Goal: Task Accomplishment & Management: Manage account settings

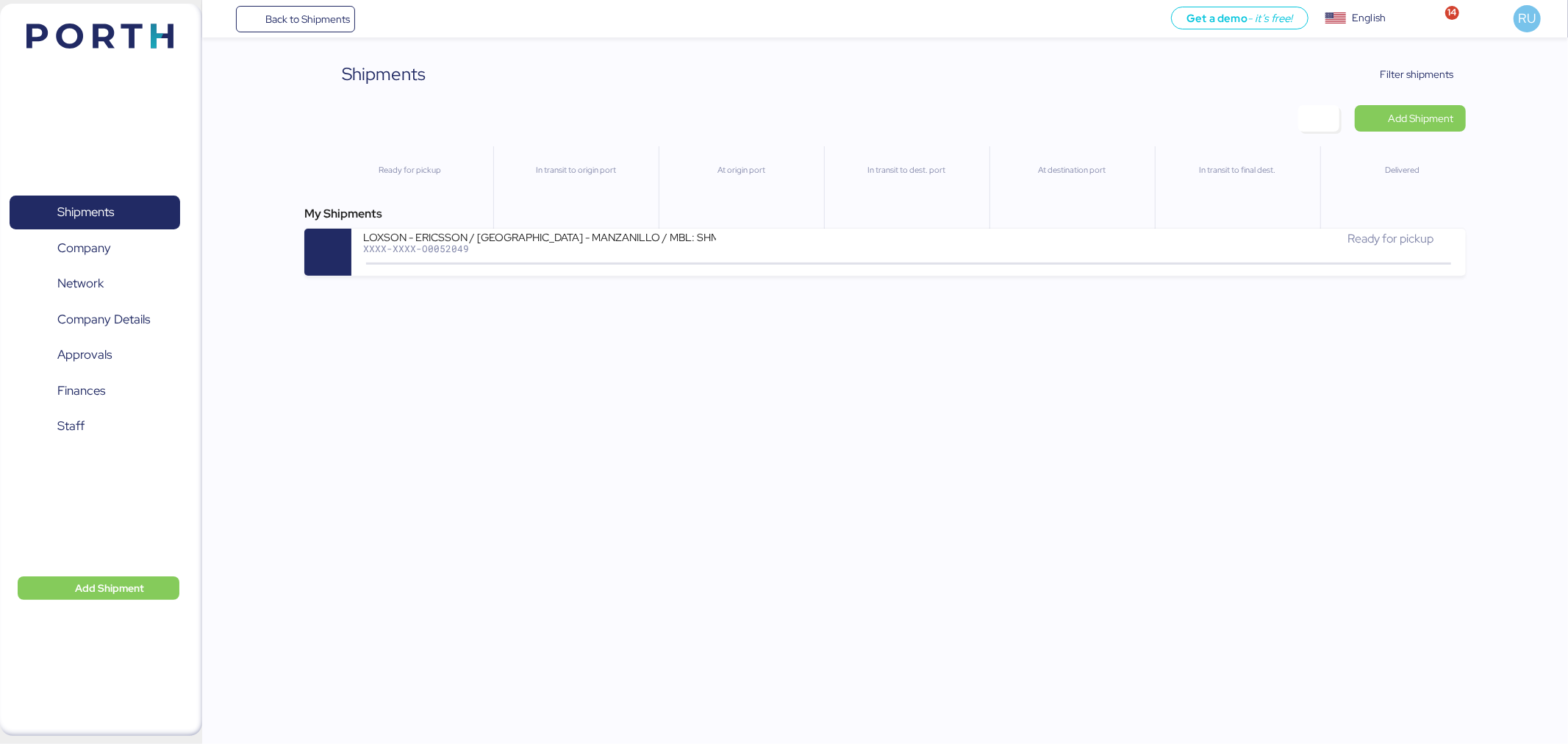
click at [1390, 55] on div "Shipments Clear Filters Filter shipments Add Shipment Ready for pickup In trans…" at bounding box center [784, 137] width 1568 height 276
click at [1414, 83] on span "Filter shipments" at bounding box center [1408, 74] width 92 height 21
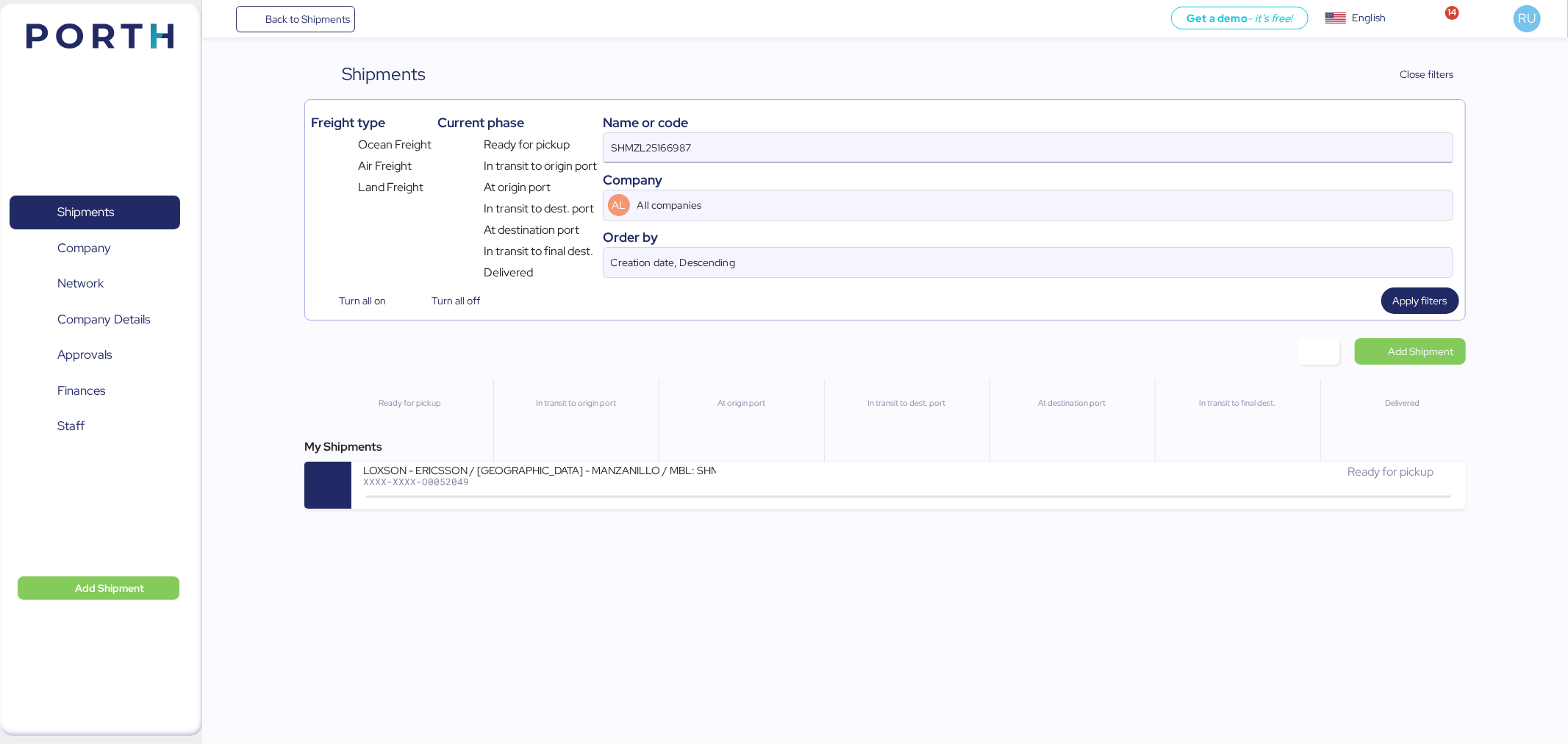
click at [1156, 140] on input "SHMZL25166987" at bounding box center [1029, 148] width 849 height 30
click at [1159, 142] on input "SHMZL25166987" at bounding box center [1029, 148] width 849 height 30
type input "S"
paste input "O0052132"
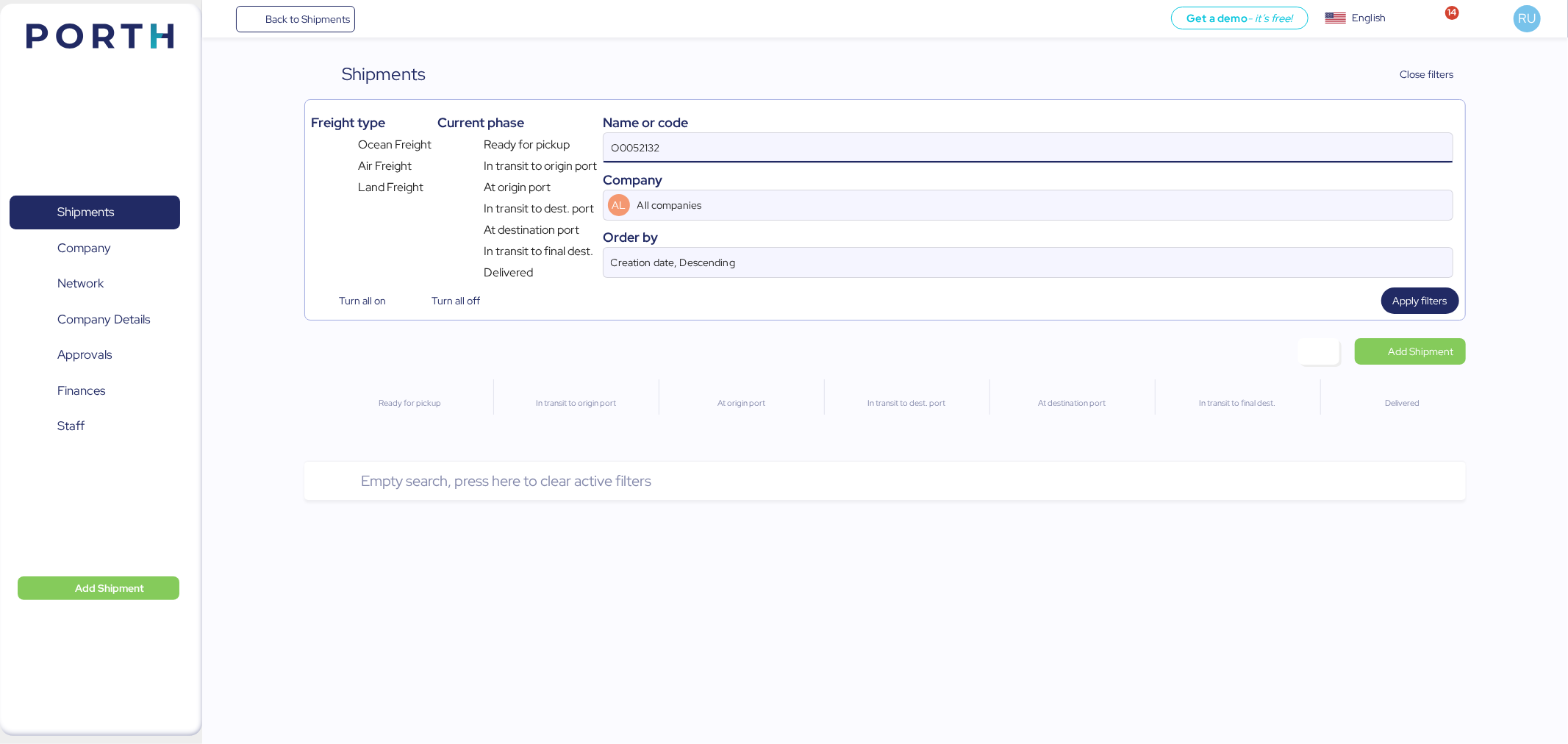
type input "O0052132"
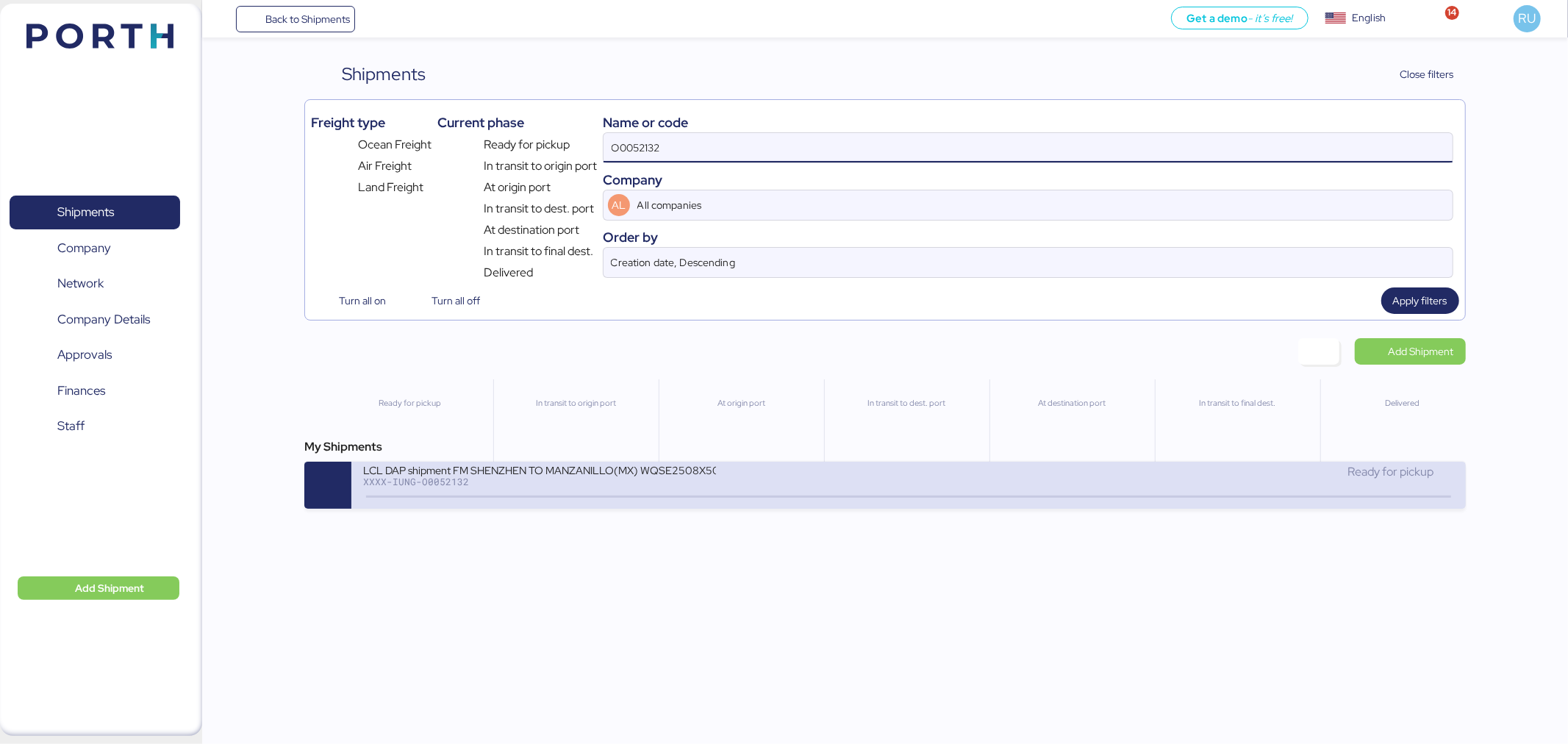
click at [828, 498] on div at bounding box center [908, 496] width 1084 height 3
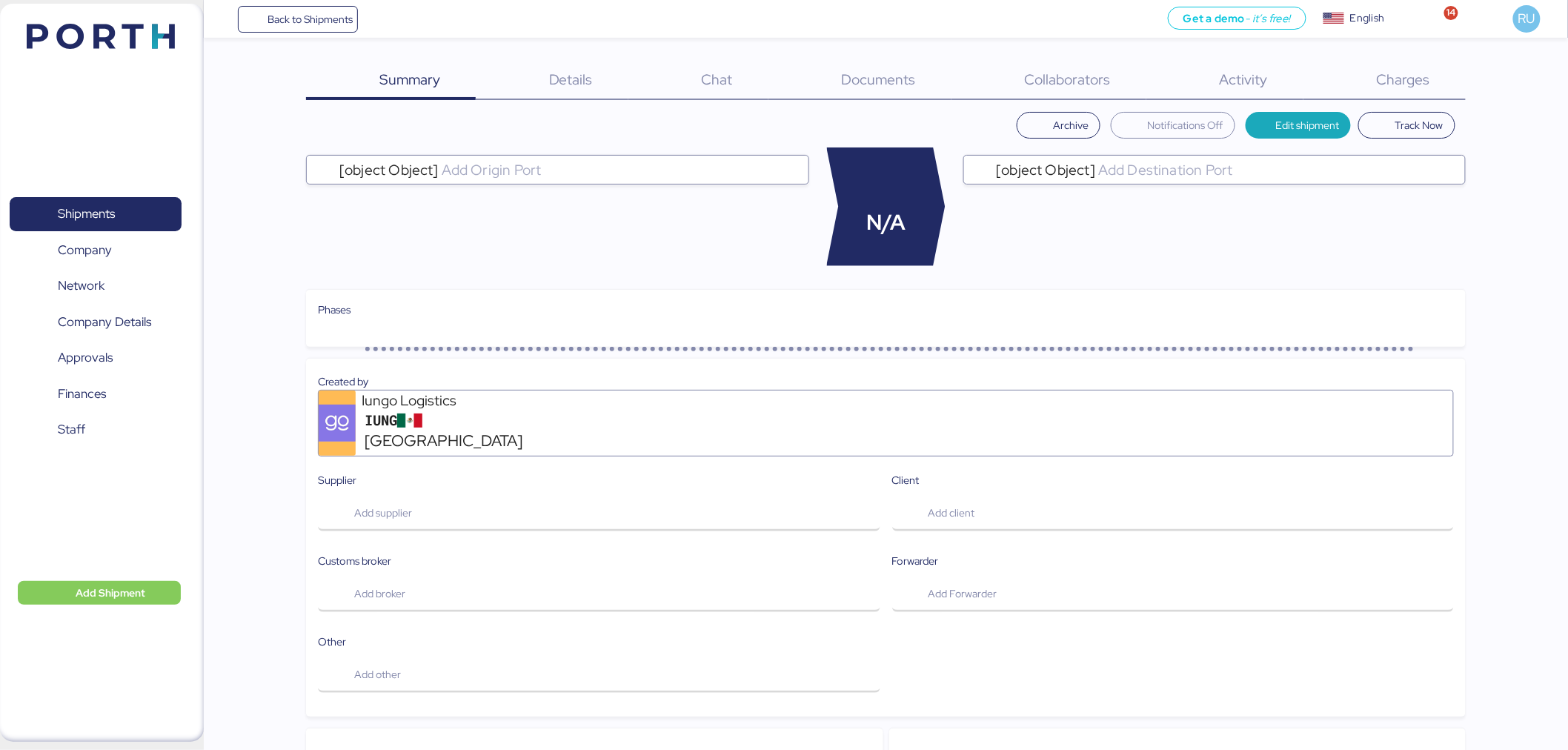
click at [1377, 106] on div "Summary 0 Details 0 Chat 0 Documents 0 Collaborators 0 Activity 0 Charges 0 Arc…" at bounding box center [886, 657] width 1159 height 1192
click at [1391, 99] on div "Summary 0 Details 0 Chat 0 Documents 0 Collaborators 0 Activity 0 Charges 0 Arc…" at bounding box center [886, 657] width 1159 height 1192
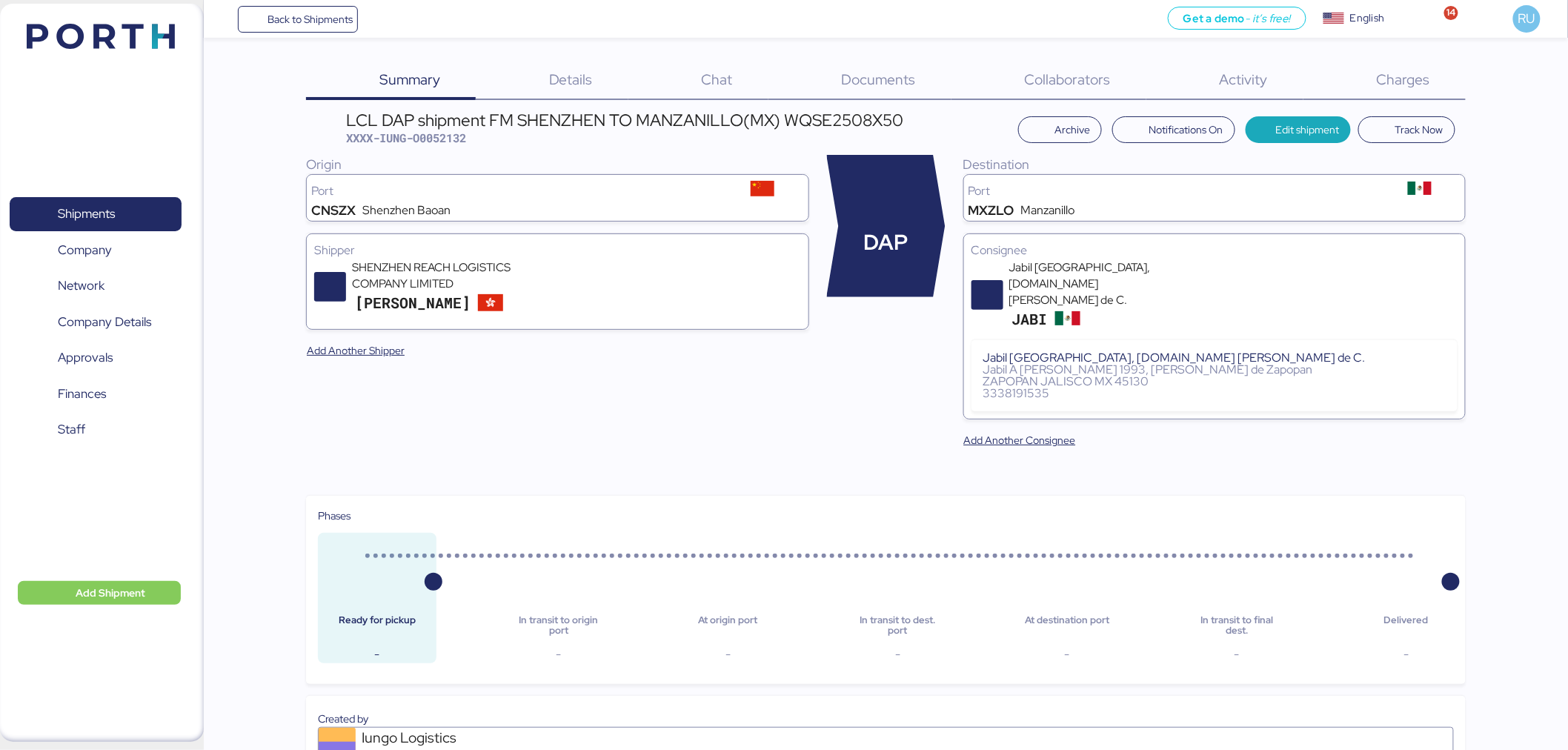
click at [1396, 83] on span "Charges" at bounding box center [1403, 79] width 53 height 19
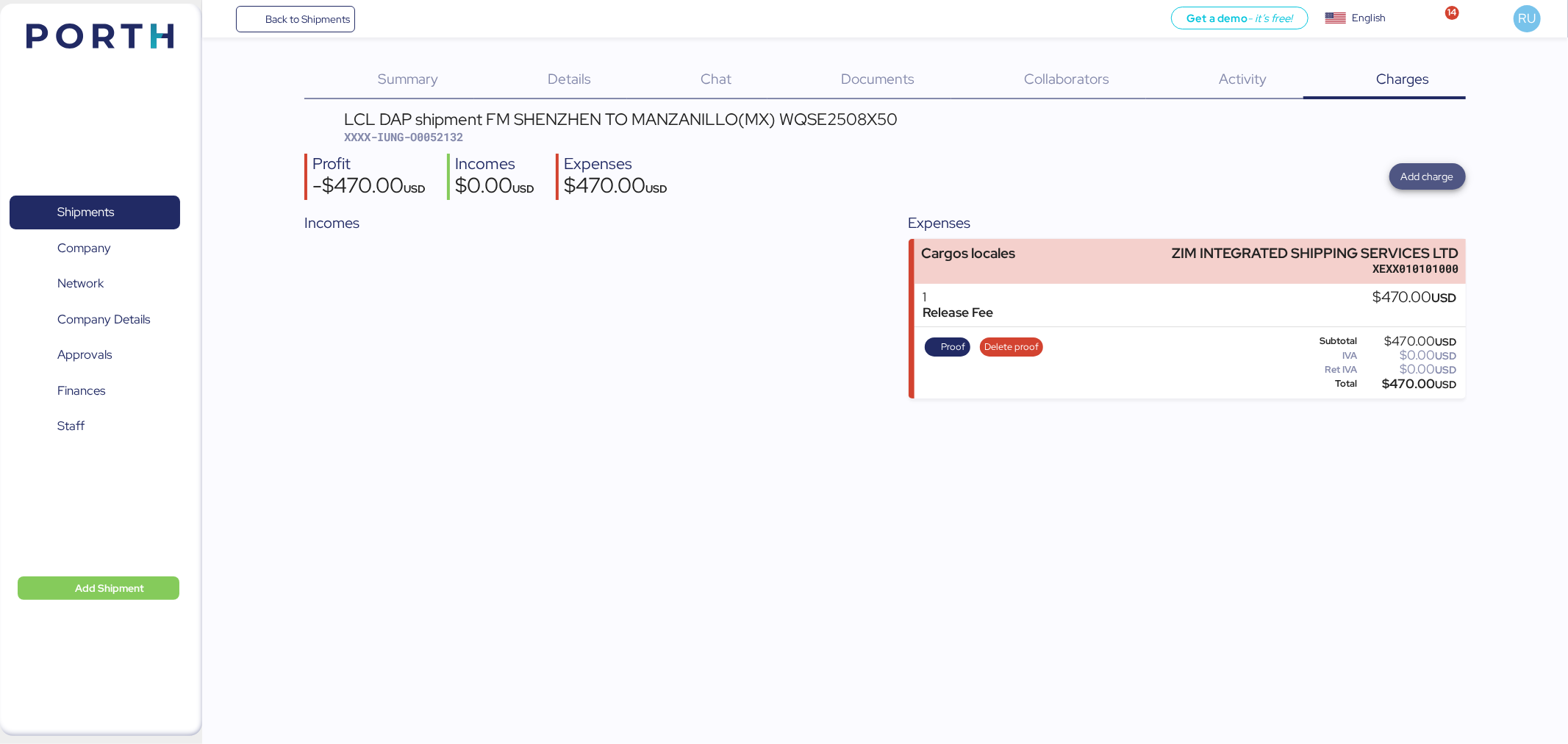
click at [1421, 178] on span "Add charge" at bounding box center [1427, 177] width 53 height 17
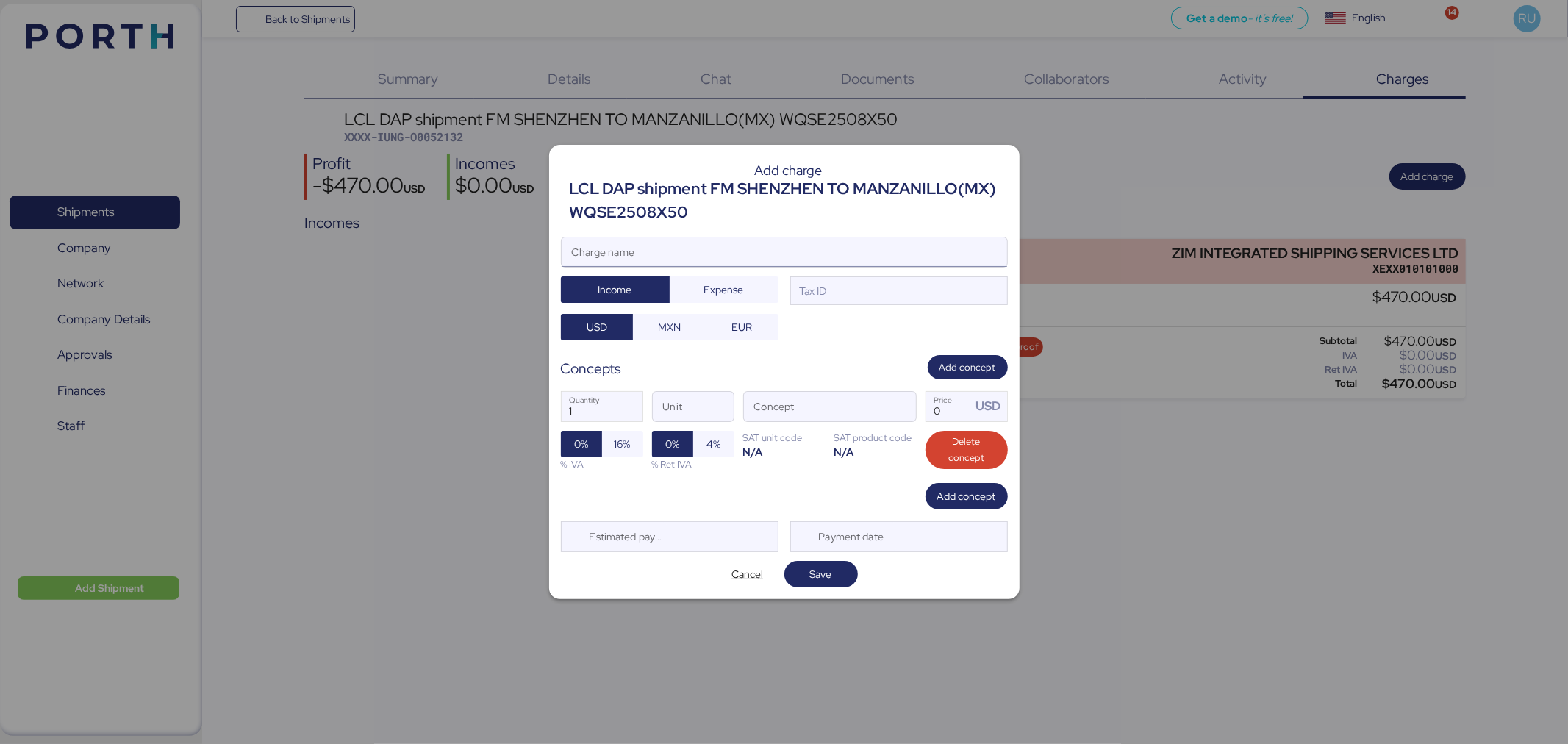
click at [905, 262] on input "Charge name" at bounding box center [784, 252] width 446 height 30
type input "Anticipo"
click at [711, 297] on span "Expense" at bounding box center [724, 290] width 40 height 17
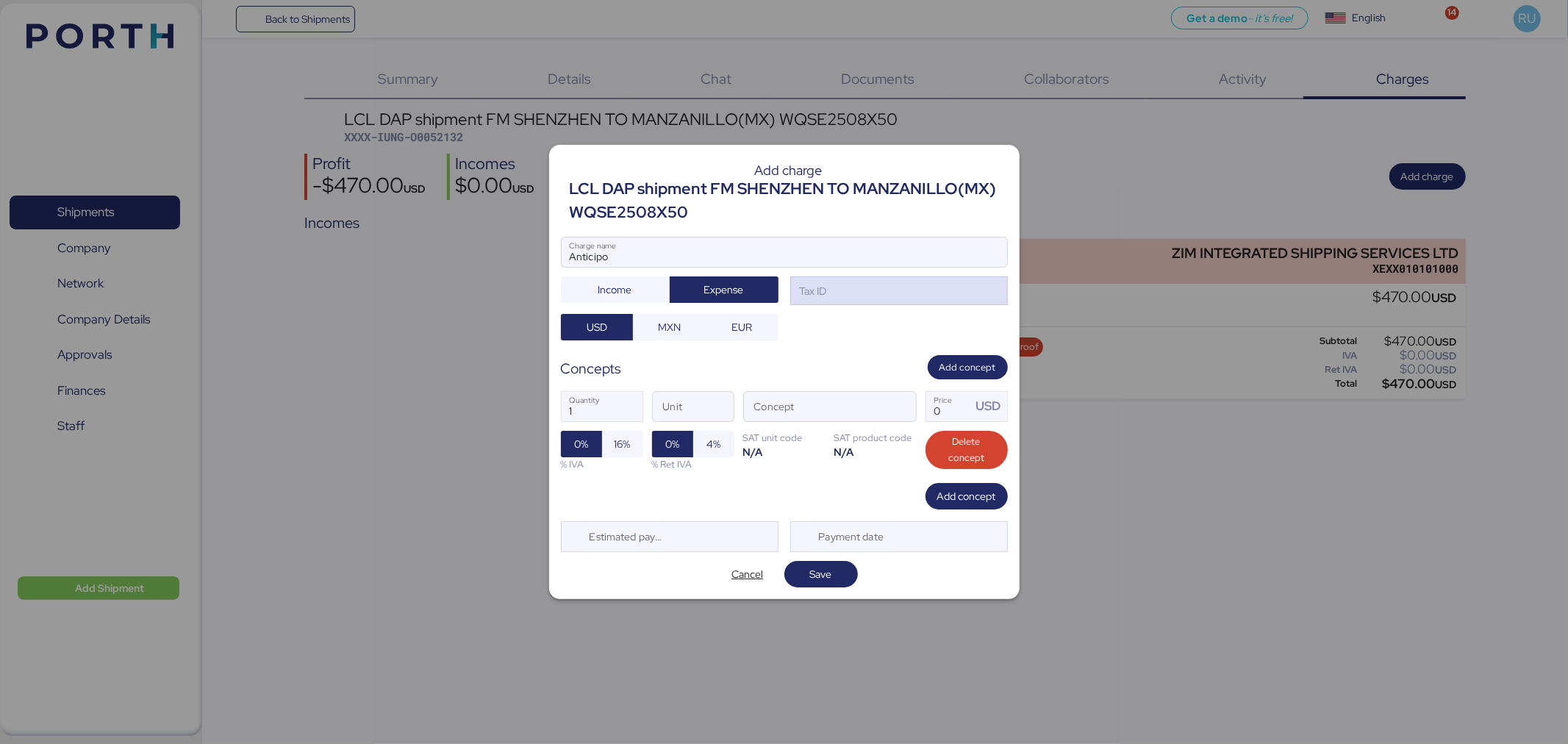
click at [861, 290] on div "Tax ID" at bounding box center [899, 292] width 218 height 30
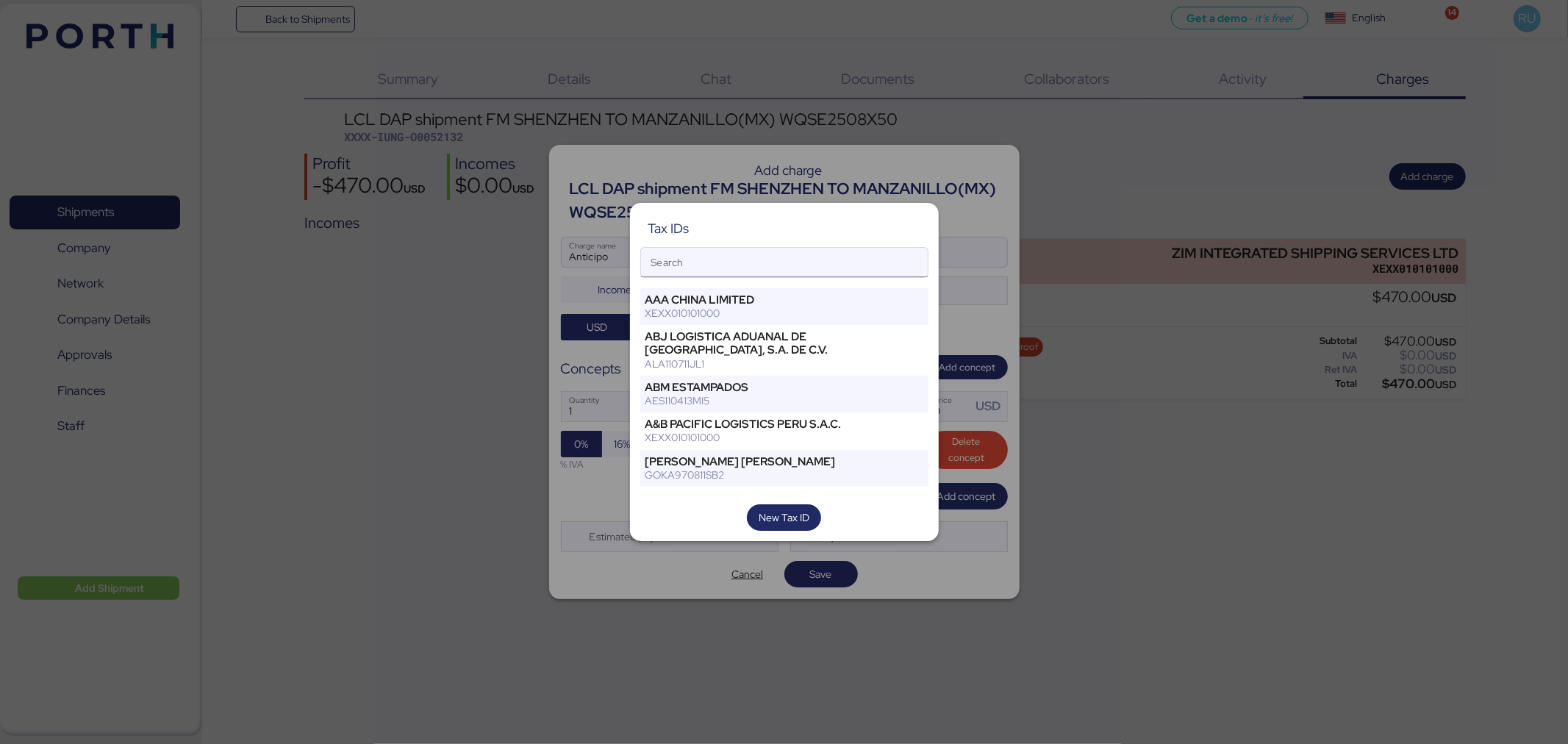
click at [708, 265] on input "Search" at bounding box center [784, 263] width 286 height 30
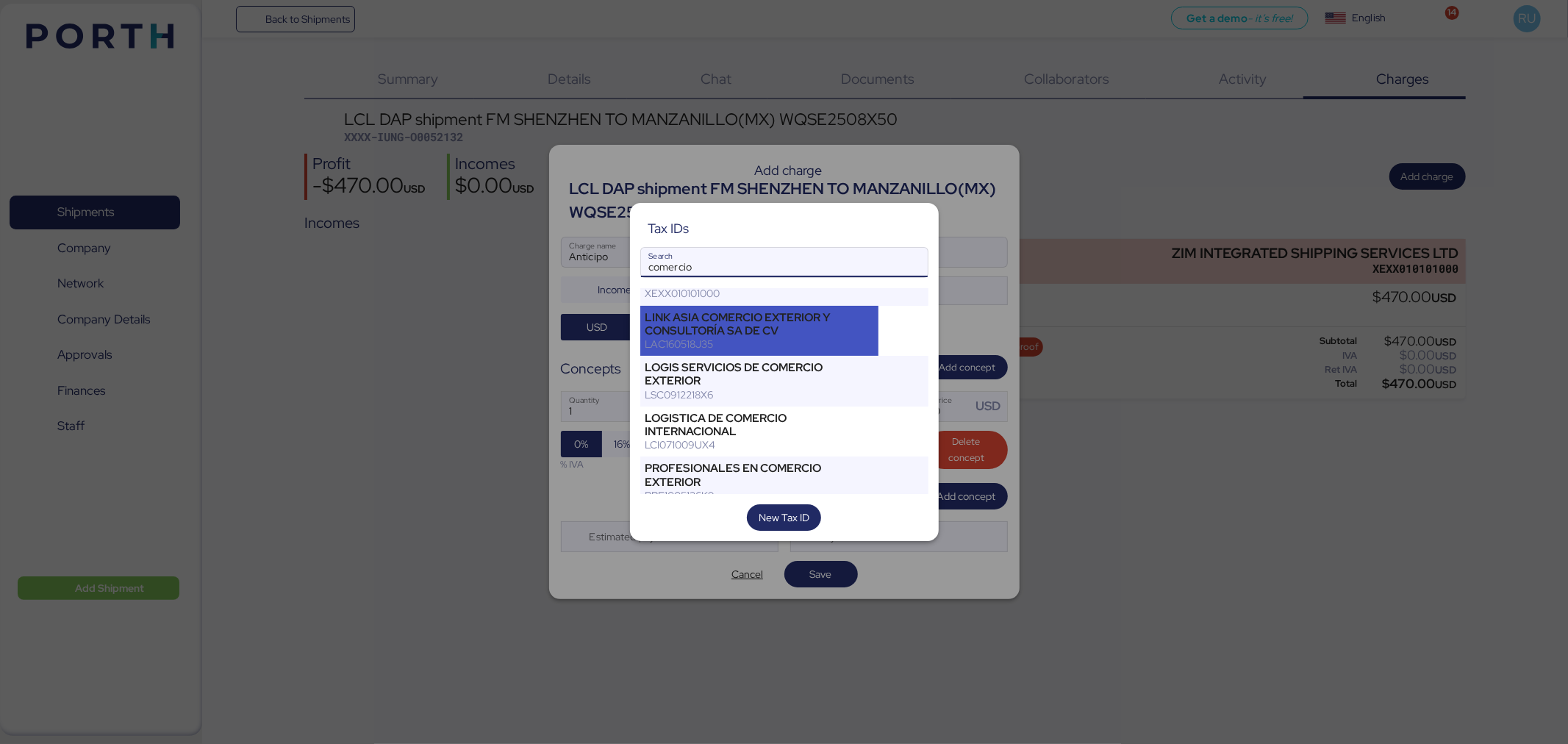
scroll to position [133, 0]
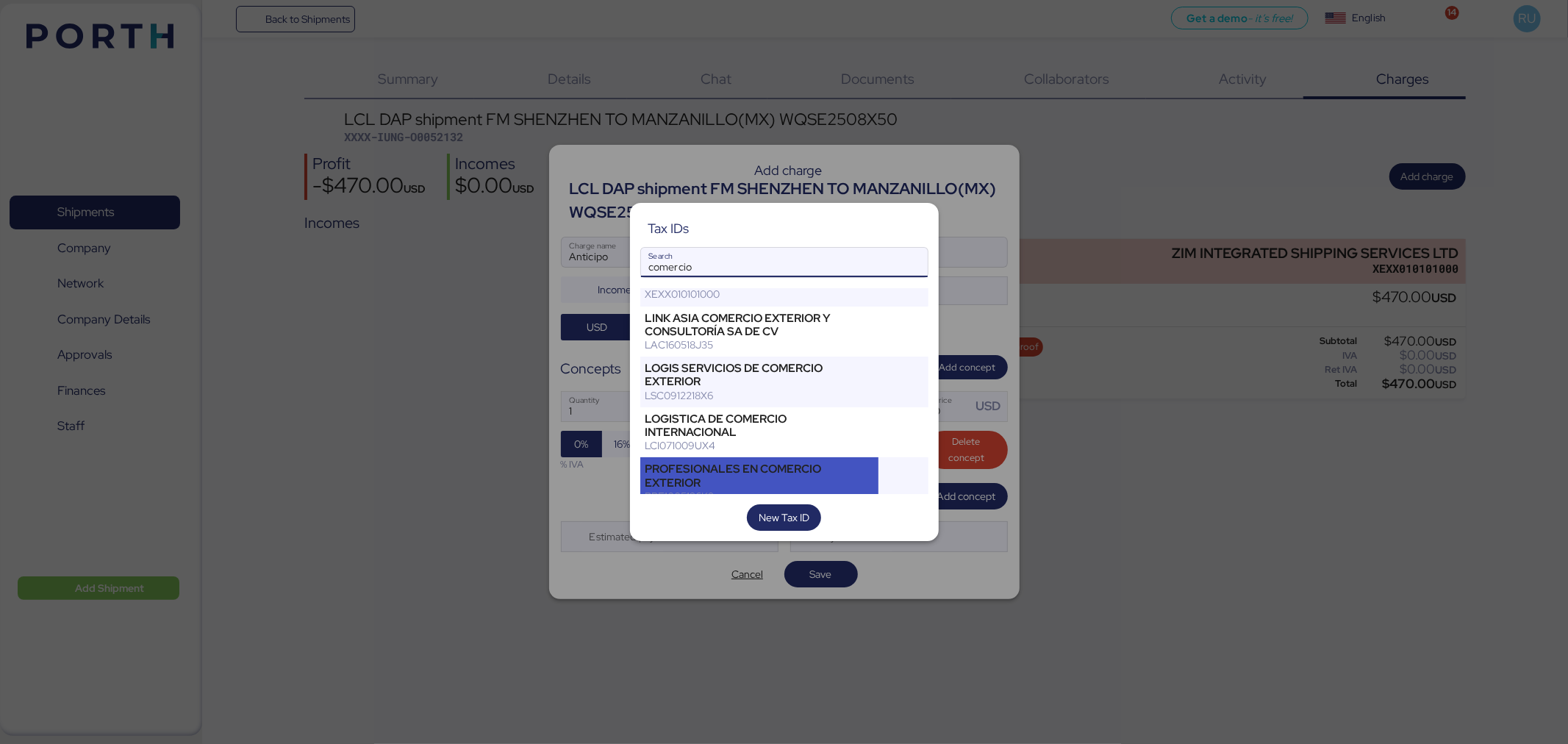
type input "comercio"
click at [761, 480] on div "PROFESIONALES EN COMERCIO EXTERIOR" at bounding box center [760, 475] width 229 height 26
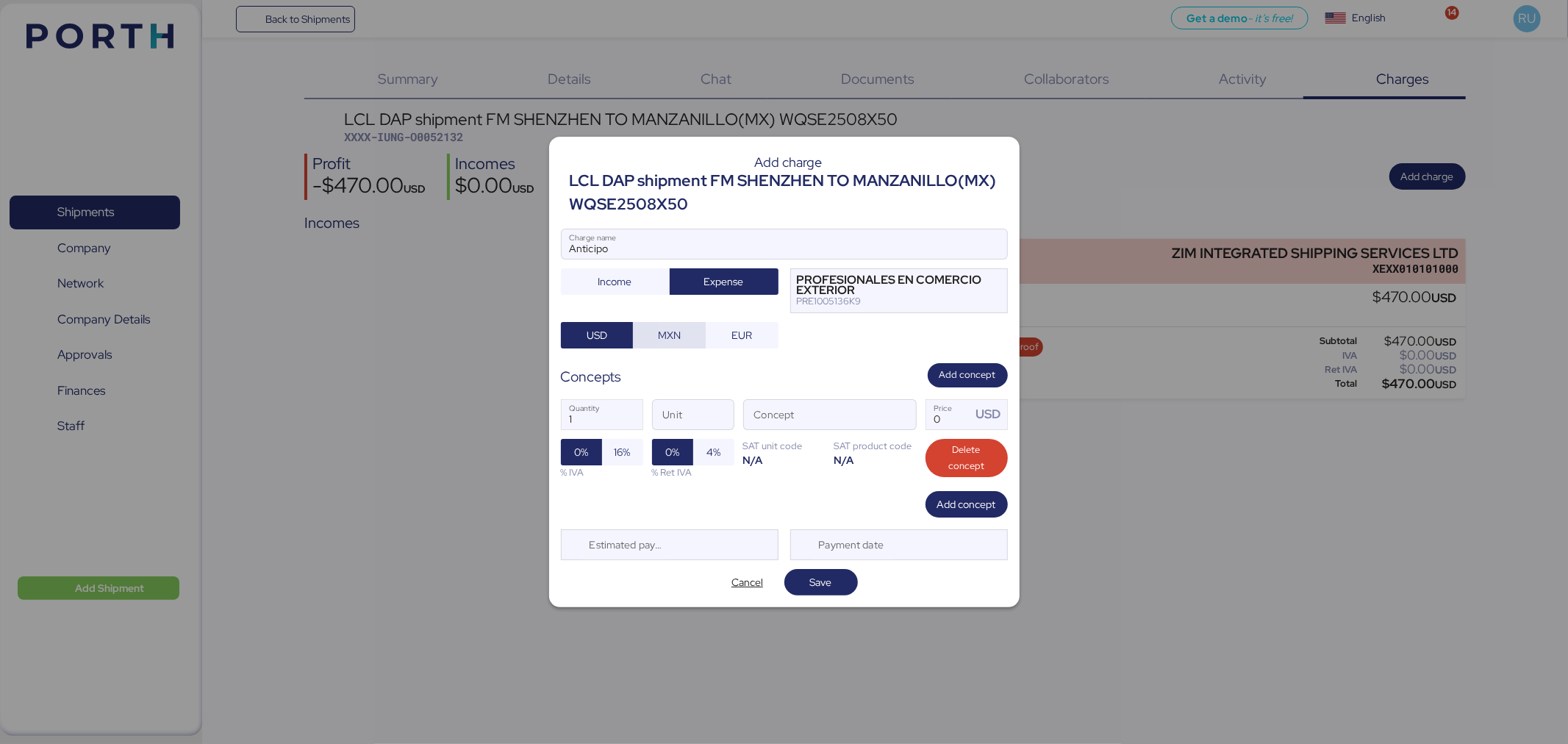
click at [680, 339] on span "MXN" at bounding box center [669, 335] width 23 height 17
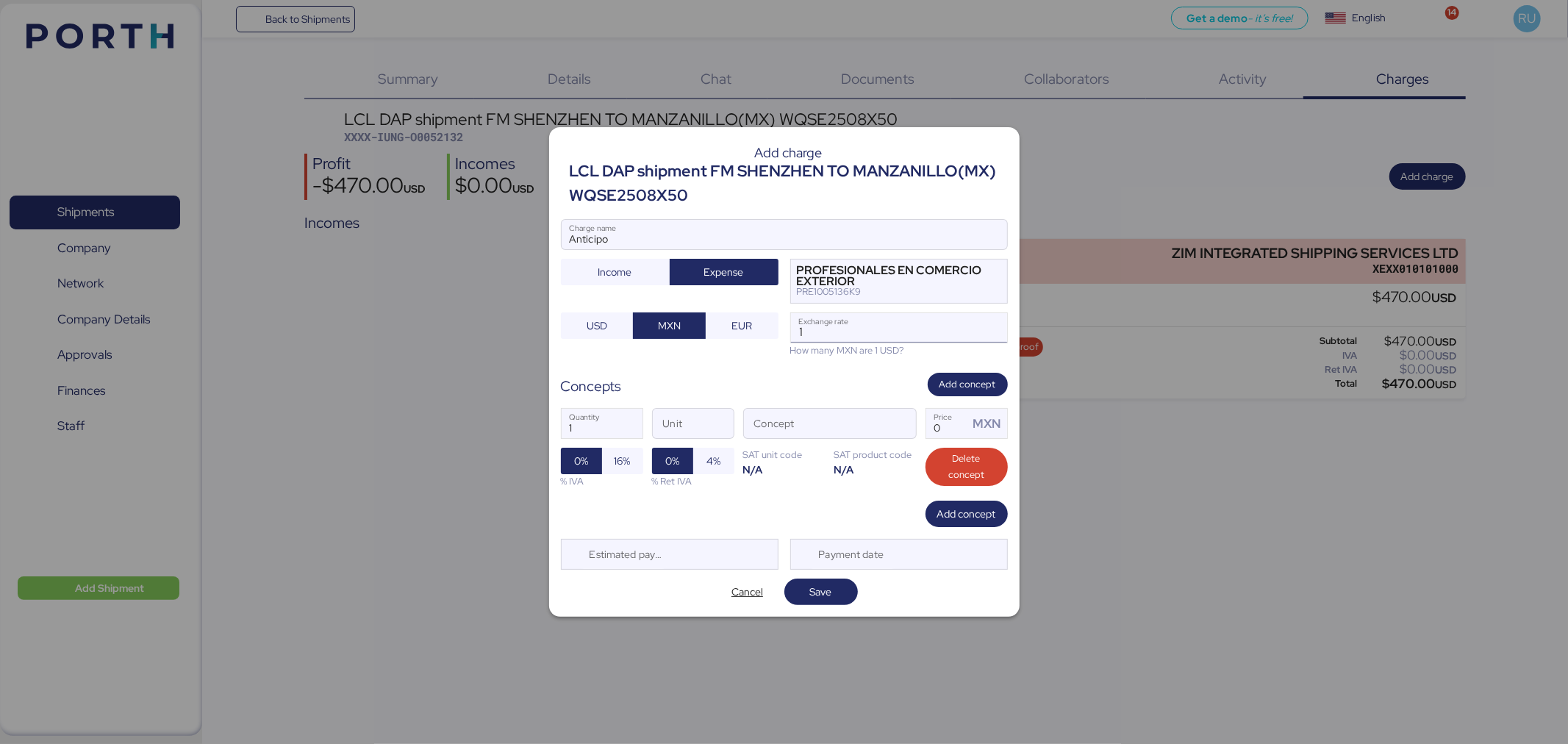
click at [873, 334] on input "1" at bounding box center [899, 328] width 216 height 30
type input "18.4"
click at [907, 426] on span "button" at bounding box center [900, 427] width 30 height 30
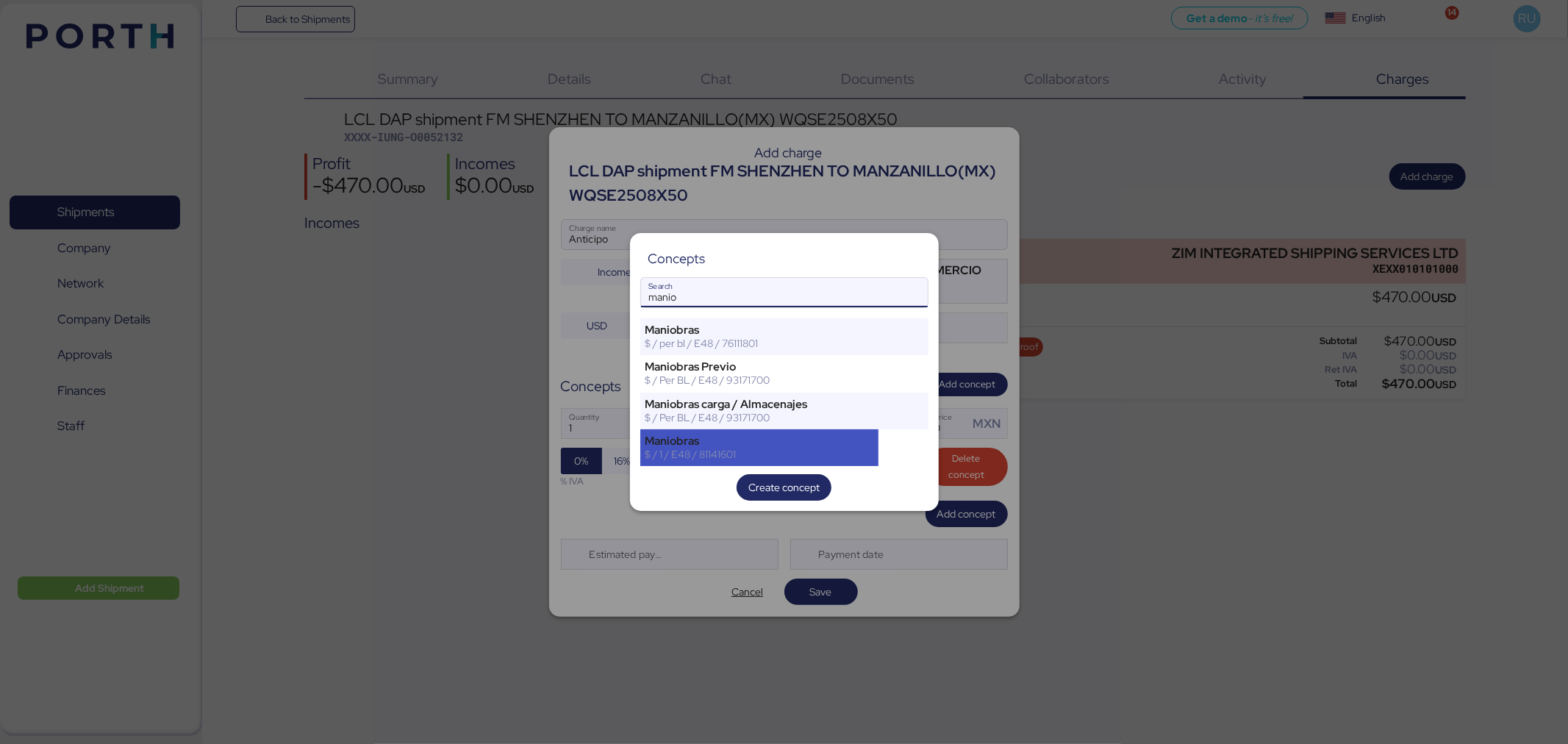
type input "manio"
click at [734, 447] on div "$ / 1 / E48 / 81141601" at bounding box center [760, 453] width 229 height 13
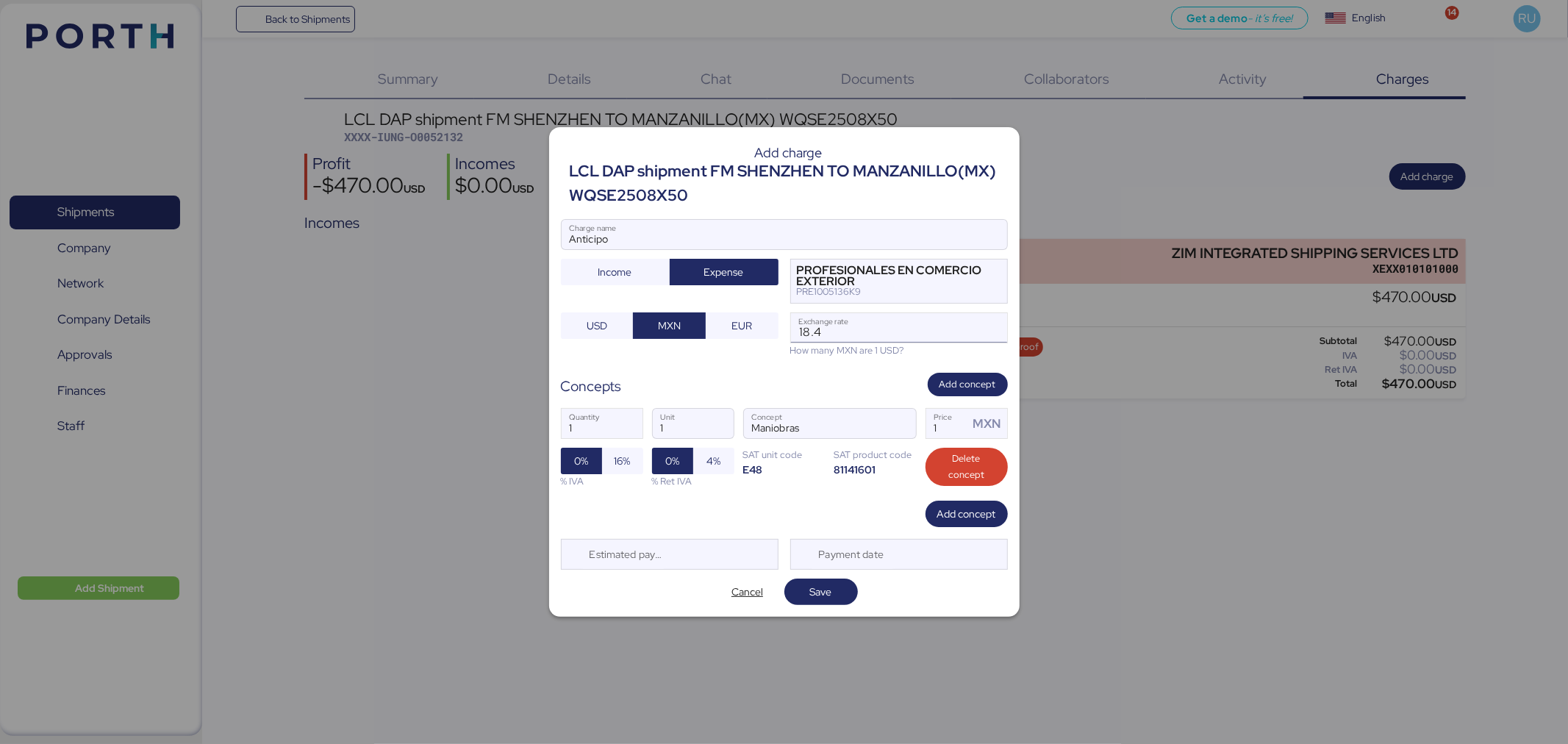
click at [874, 334] on input "18.4" at bounding box center [899, 328] width 216 height 30
type input "18.42"
click at [962, 426] on input "1" at bounding box center [947, 424] width 43 height 30
type input "12"
click at [821, 599] on span "Save" at bounding box center [821, 592] width 22 height 17
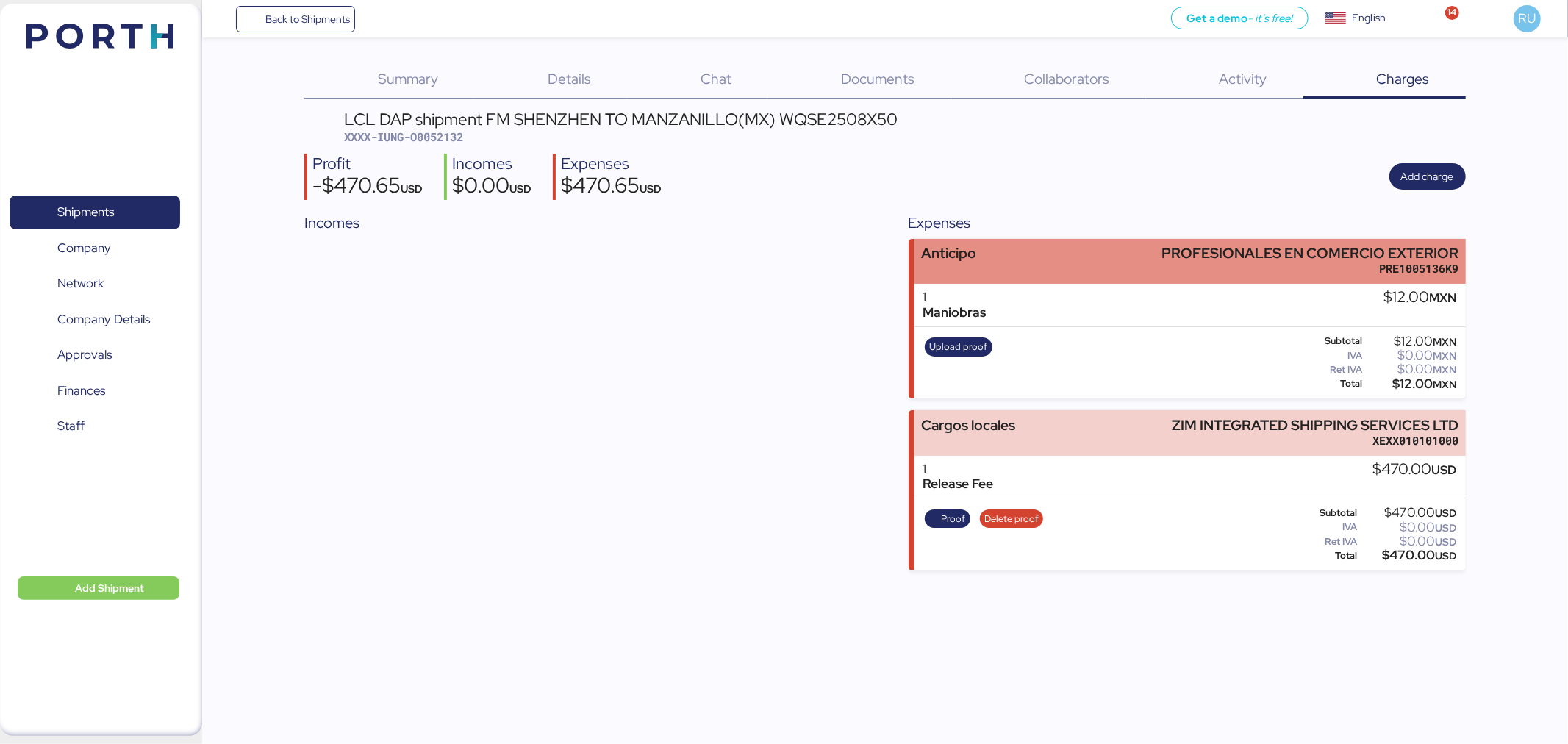
click at [1097, 251] on div "Anticipo PROFESIONALES EN COMERCIO EXTERIOR PRE1005136K9" at bounding box center [1190, 262] width 552 height 45
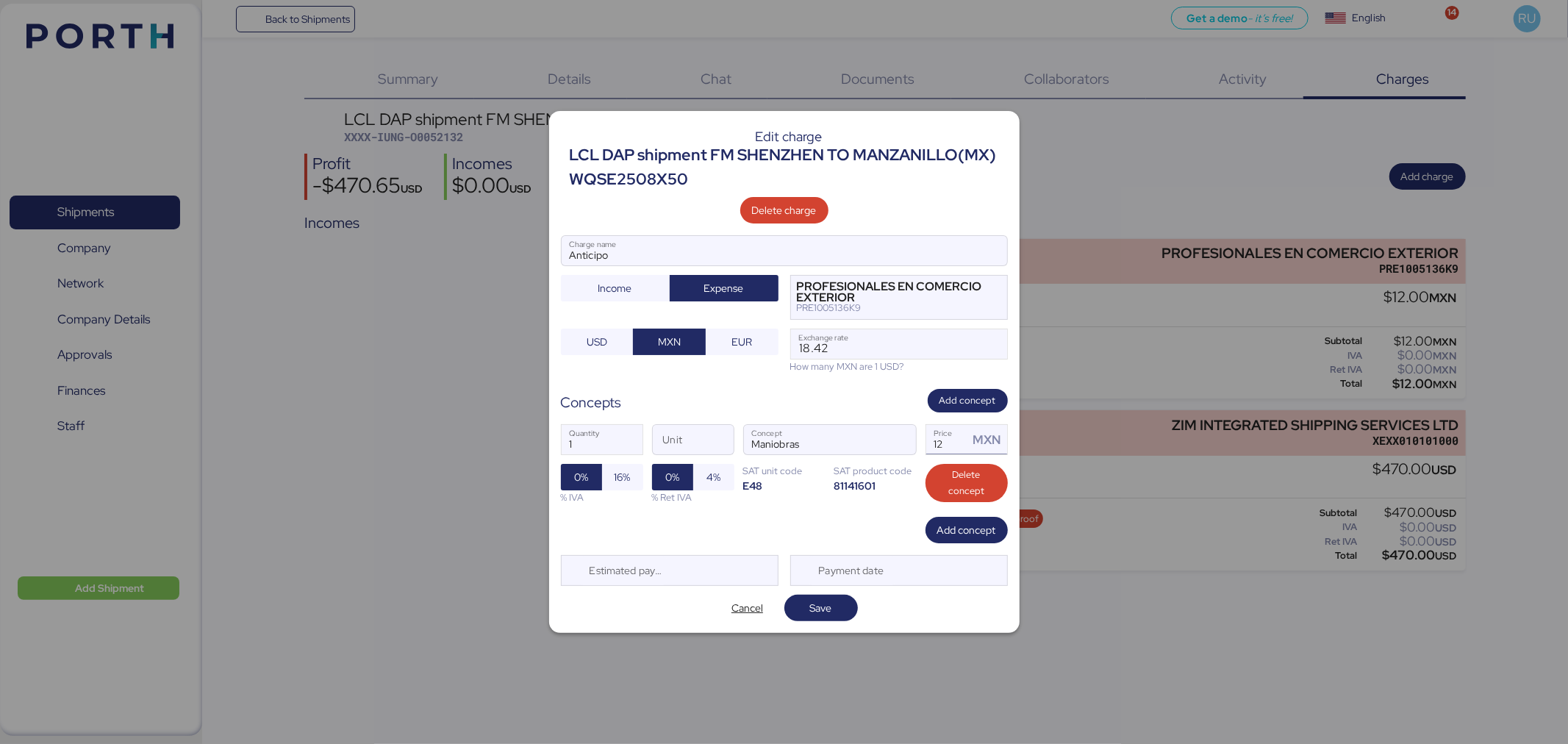
click at [953, 432] on input "12" at bounding box center [947, 439] width 43 height 30
type input "1"
click at [812, 622] on div "Edit charge LCL DAP shipment FM SHENZHEN TO MANZANILLO(MX) WQSE2508X50 Delete c…" at bounding box center [784, 372] width 471 height 521
click at [826, 604] on span "Save" at bounding box center [821, 608] width 22 height 17
